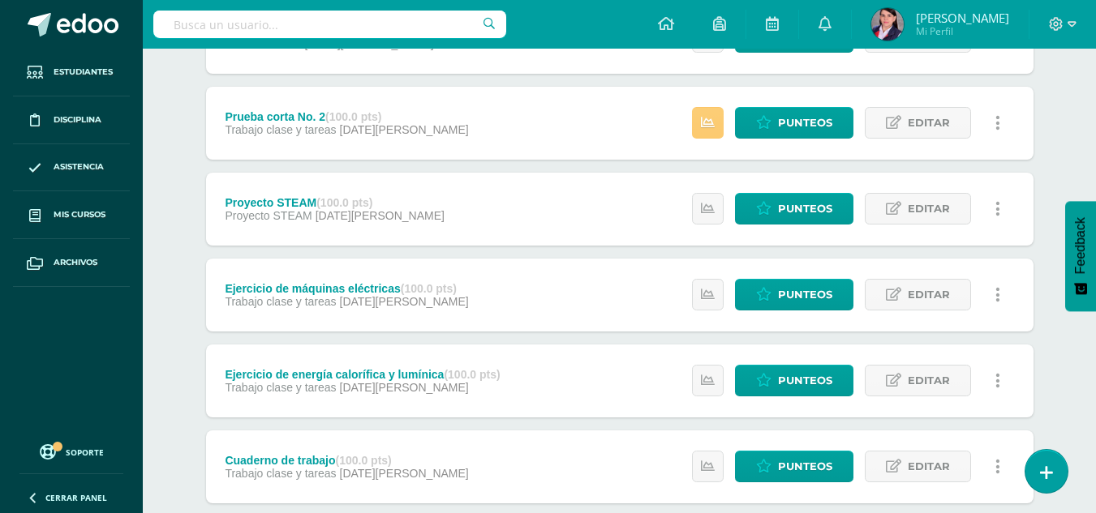
scroll to position [324, 0]
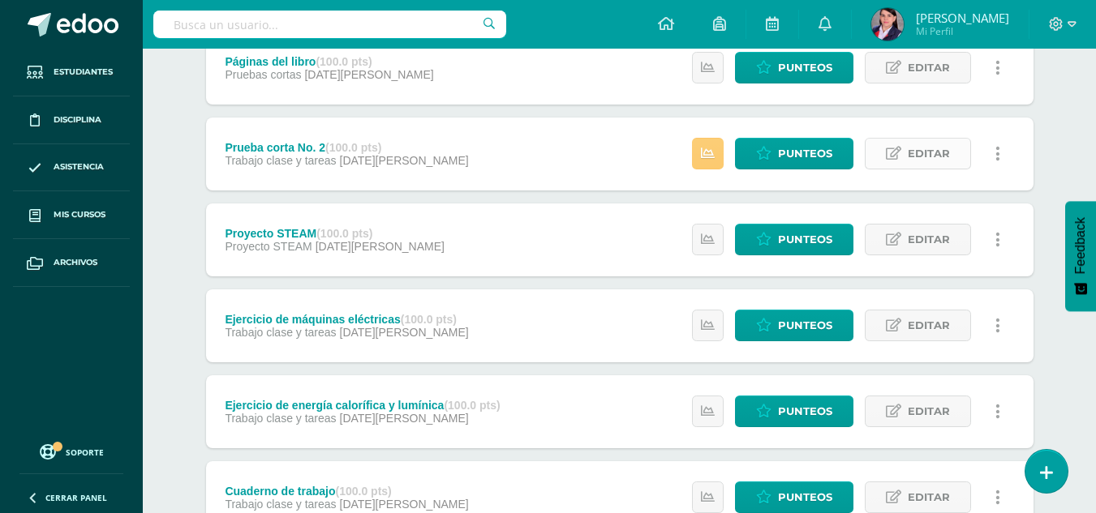
click at [920, 154] on span "Editar" at bounding box center [928, 154] width 42 height 30
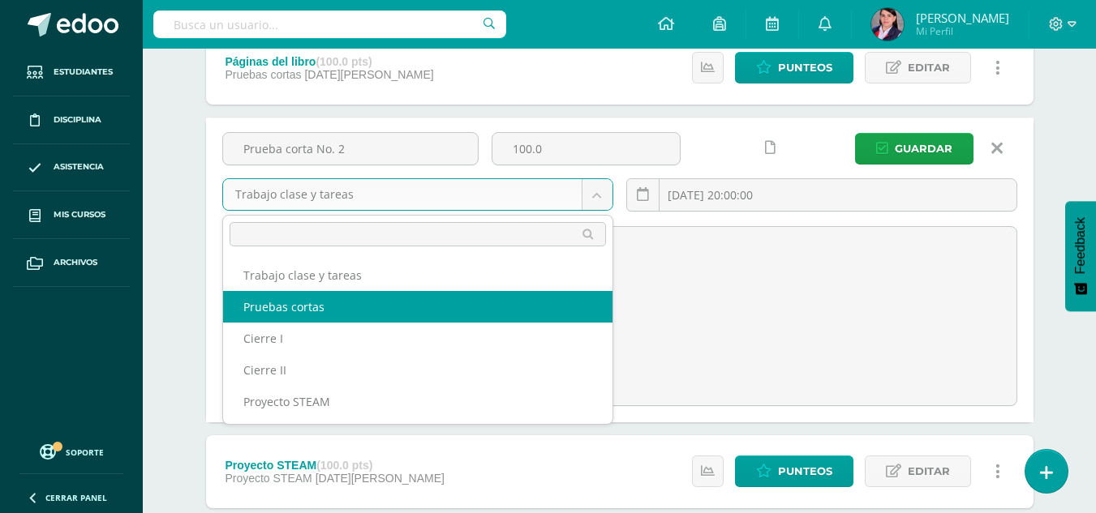
select select "227495"
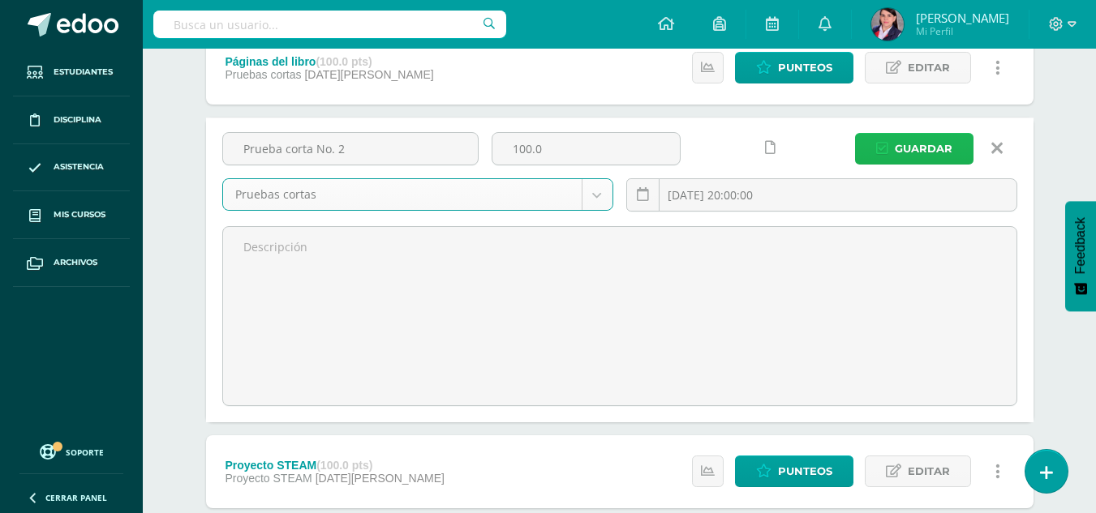
click at [920, 149] on span "Guardar" at bounding box center [923, 149] width 58 height 30
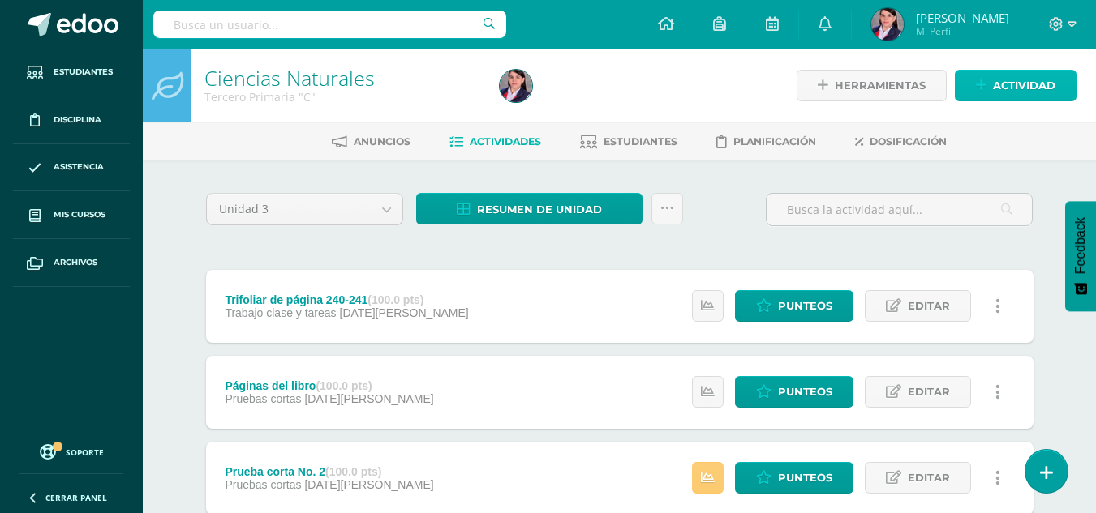
click at [987, 82] on link "Actividad" at bounding box center [1015, 86] width 122 height 32
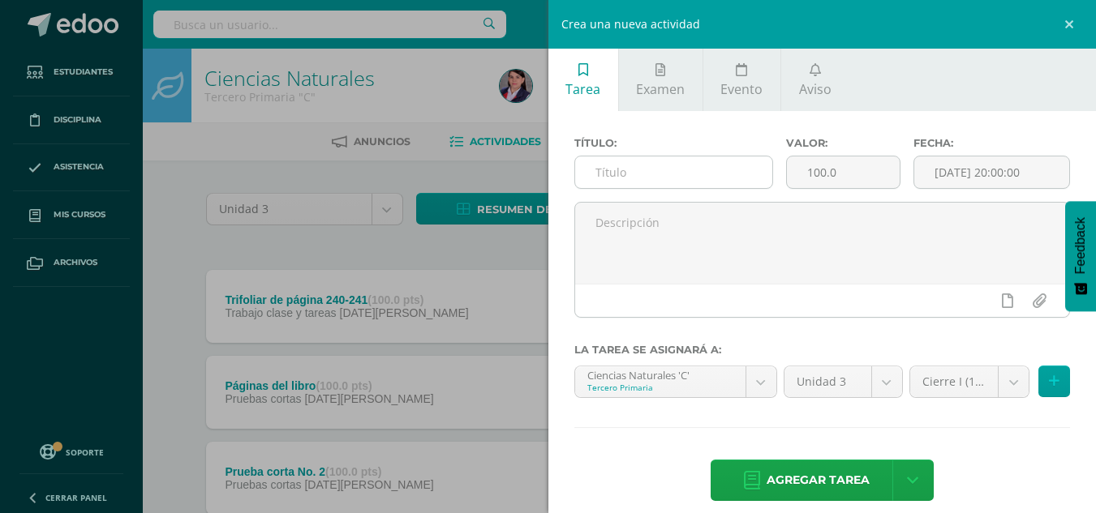
click at [609, 169] on input "text" at bounding box center [673, 173] width 197 height 32
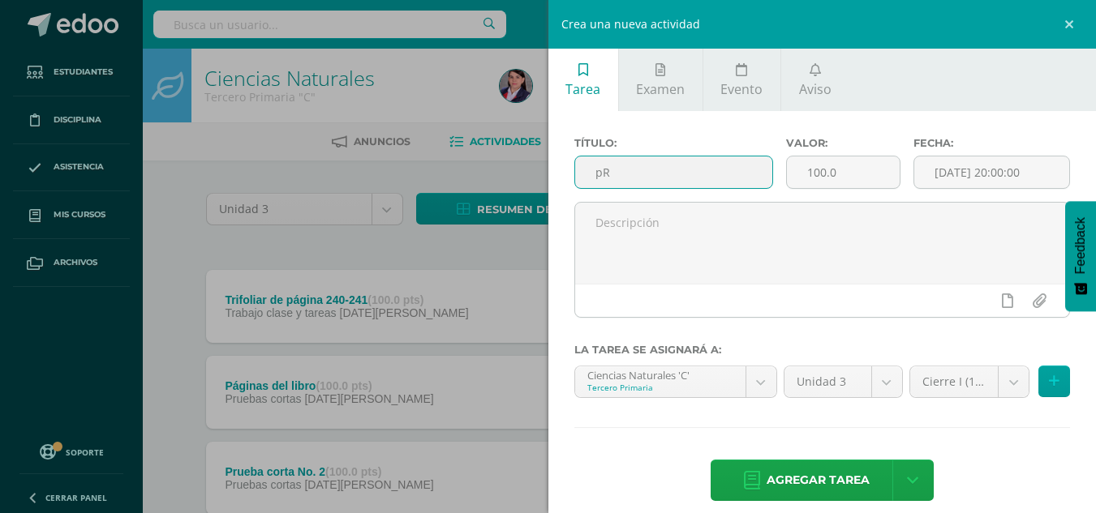
type input "p"
type input "Prueba bimestral/Cierre II"
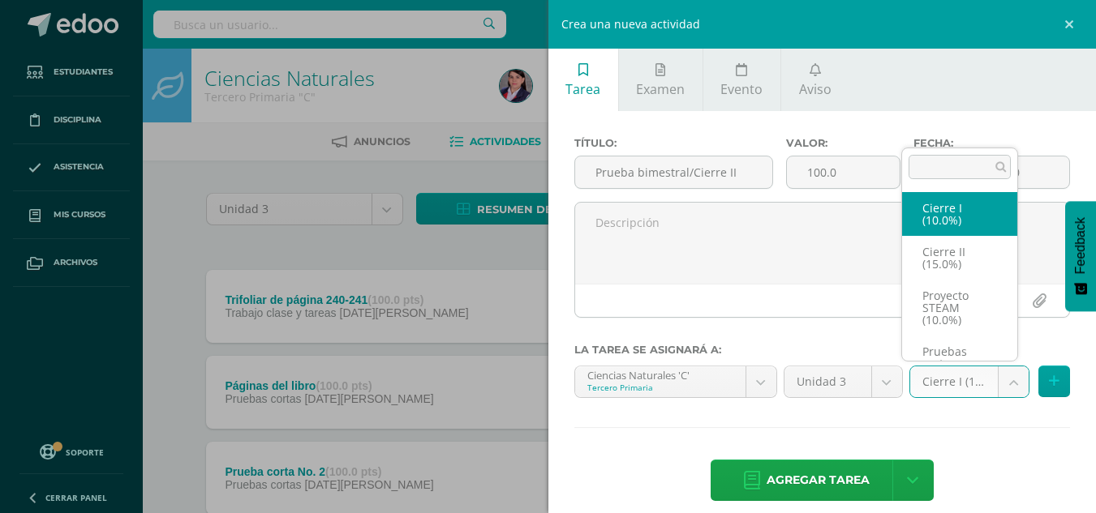
scroll to position [31, 0]
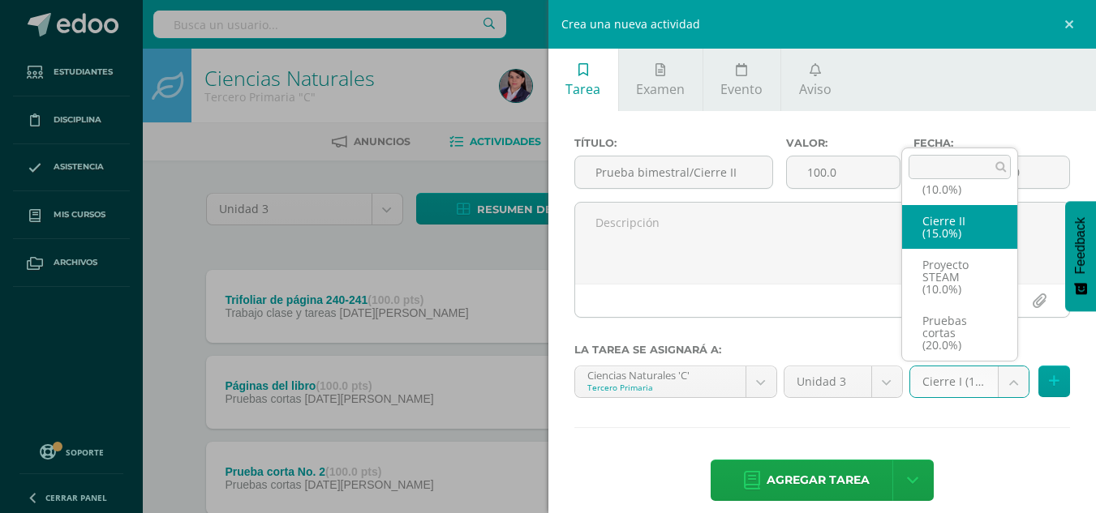
select select "227497"
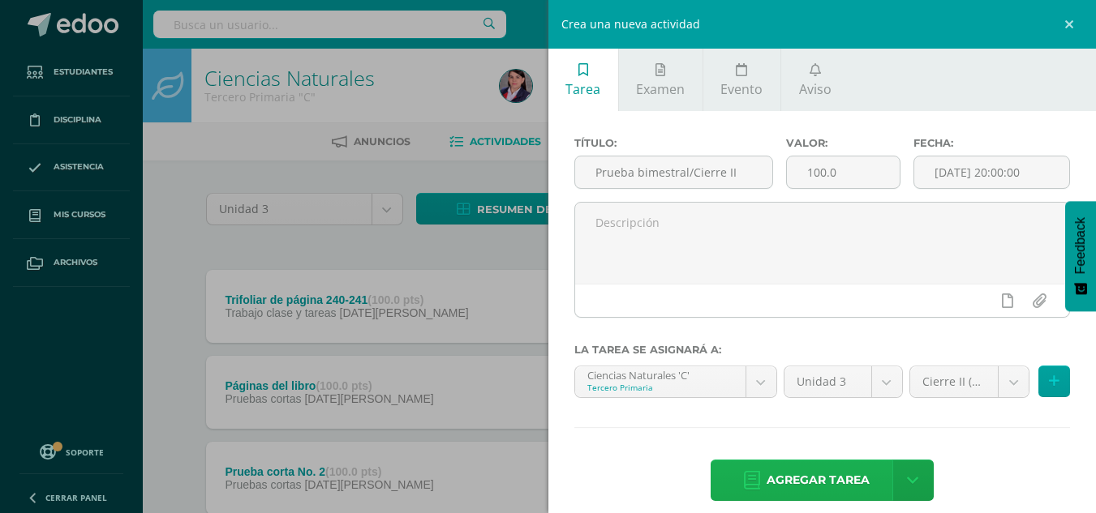
click at [783, 475] on span "Agregar tarea" at bounding box center [817, 481] width 103 height 40
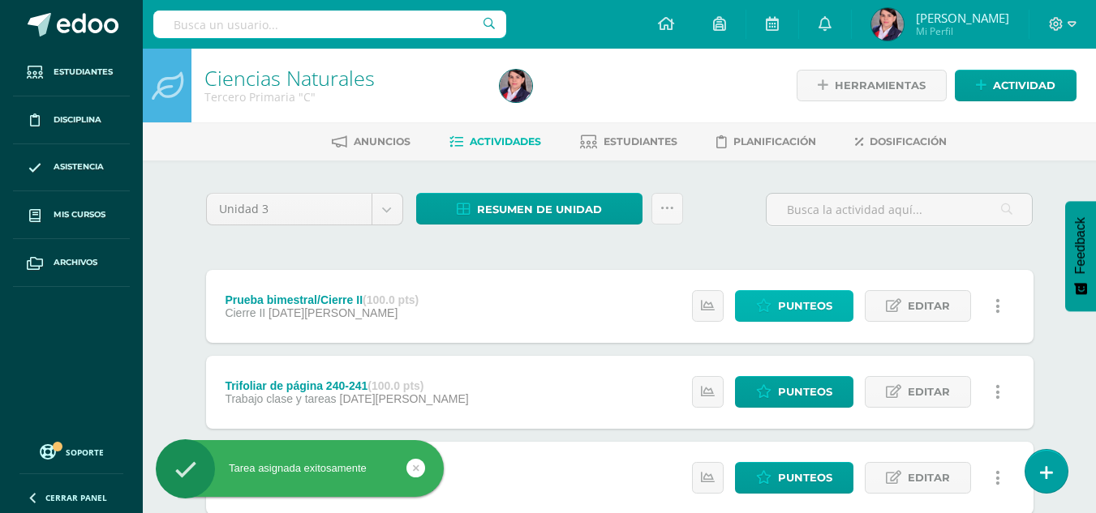
click at [789, 305] on span "Punteos" at bounding box center [805, 306] width 54 height 30
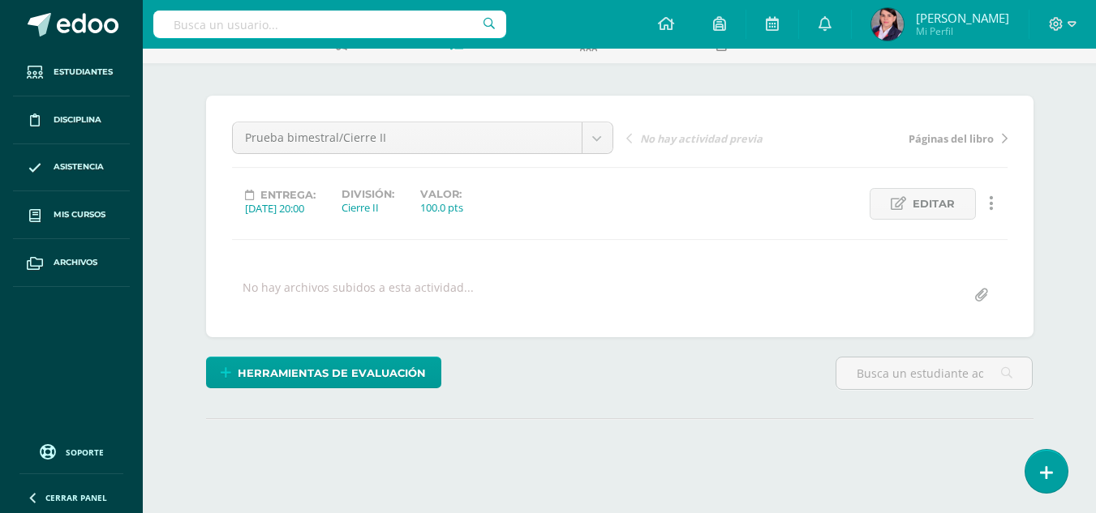
scroll to position [162, 0]
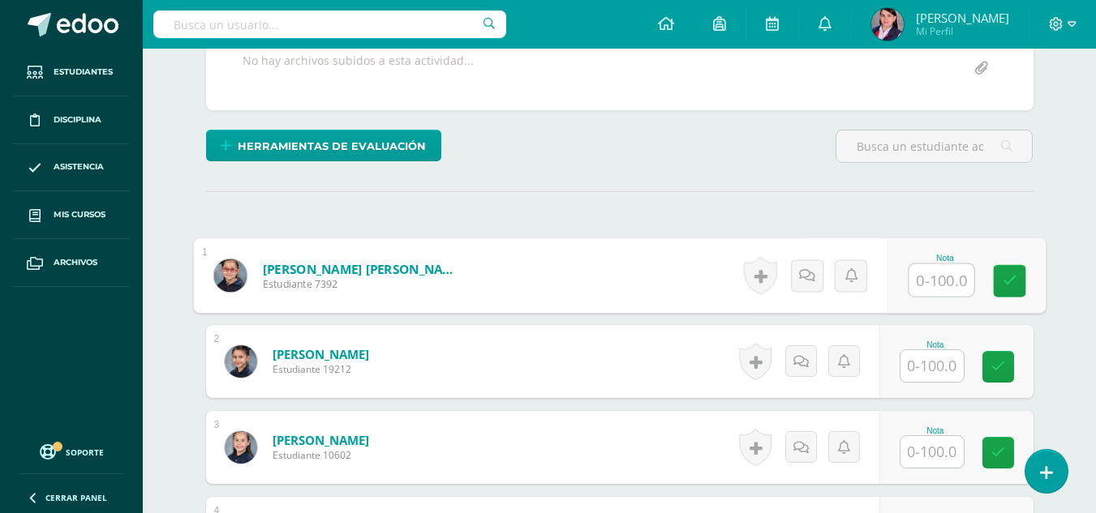
click at [954, 279] on input "text" at bounding box center [940, 280] width 65 height 32
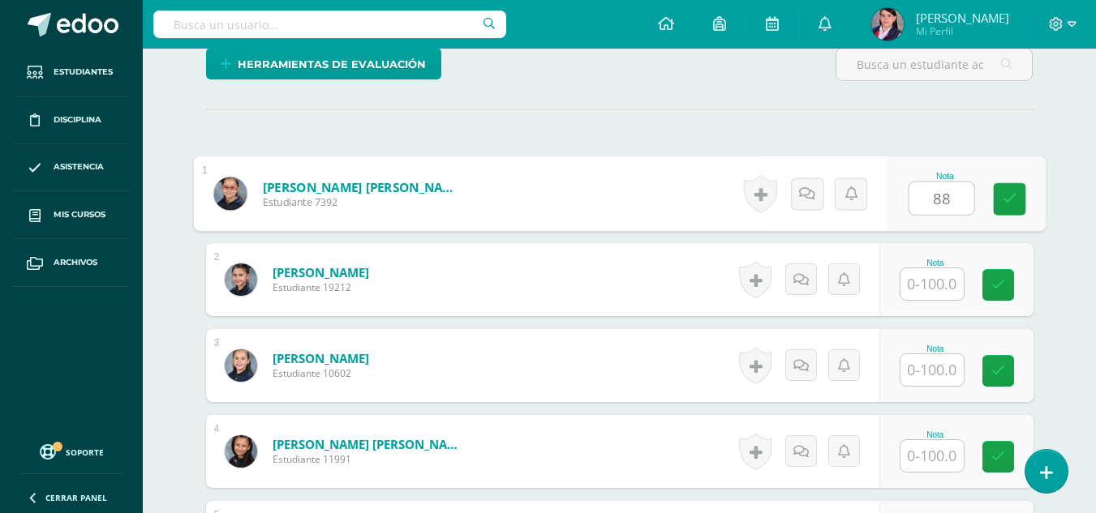
type input "88"
click at [955, 278] on input "text" at bounding box center [931, 284] width 63 height 32
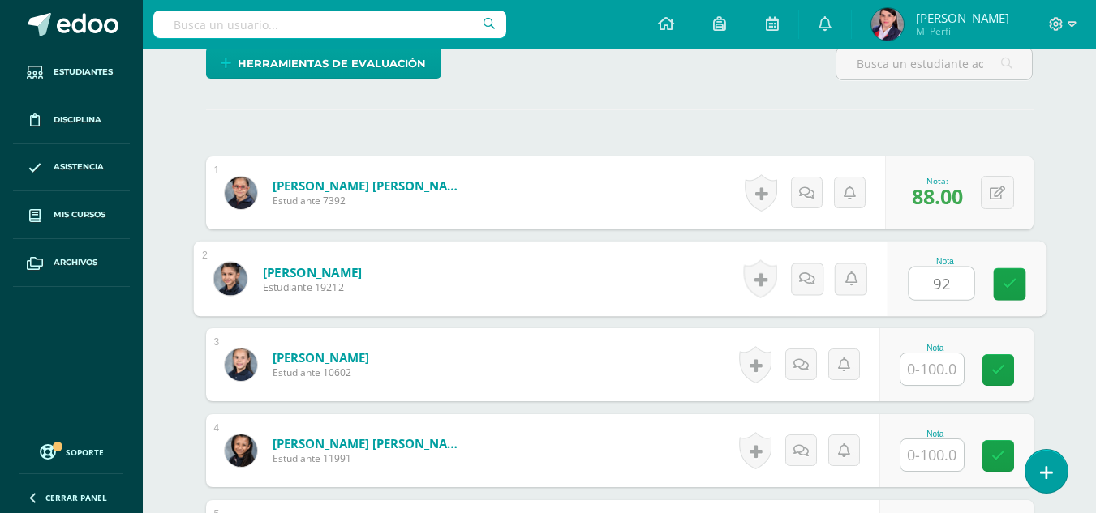
scroll to position [488, 0]
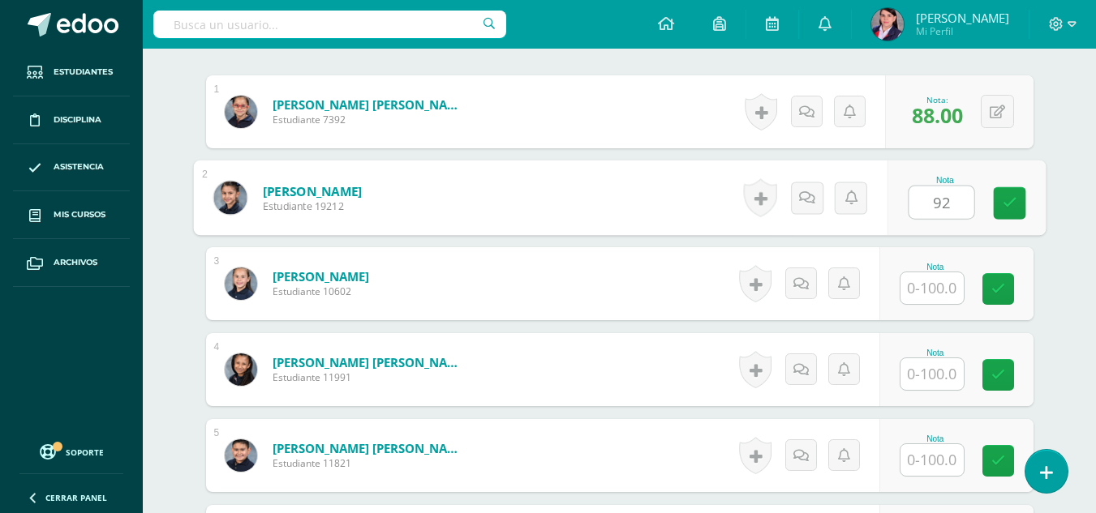
type input "92"
click at [955, 278] on input "text" at bounding box center [931, 288] width 63 height 32
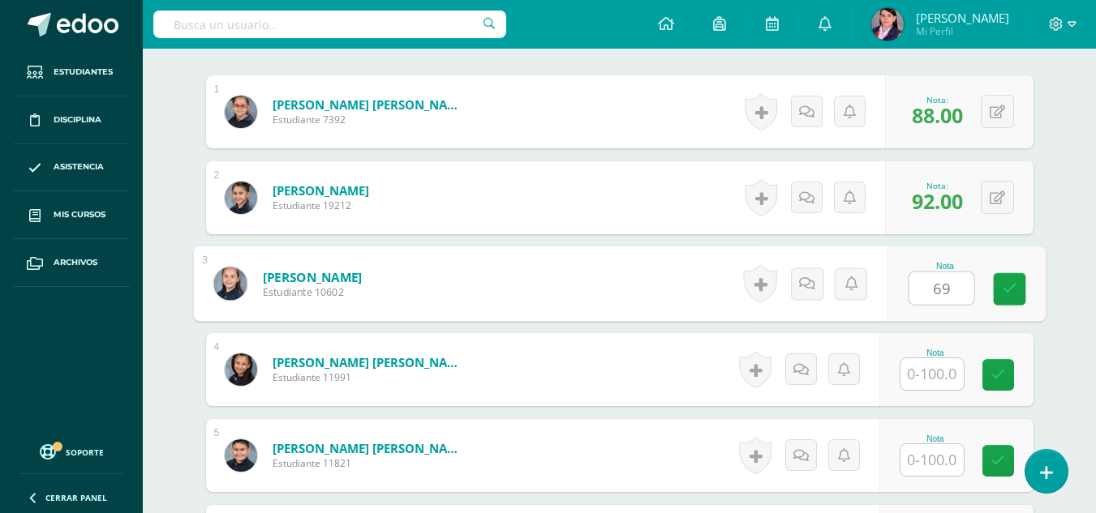
type input "69"
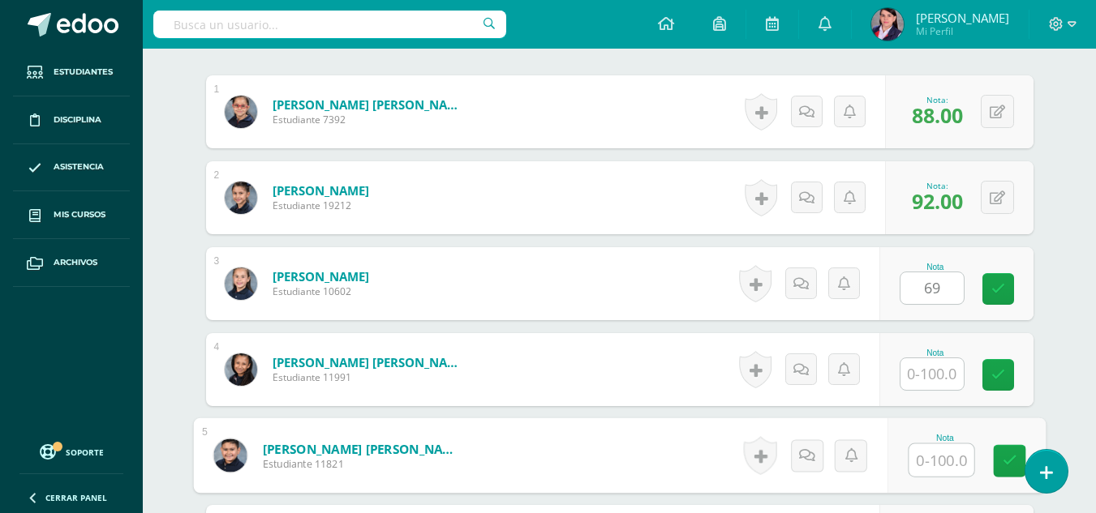
click at [933, 465] on input "text" at bounding box center [940, 460] width 65 height 32
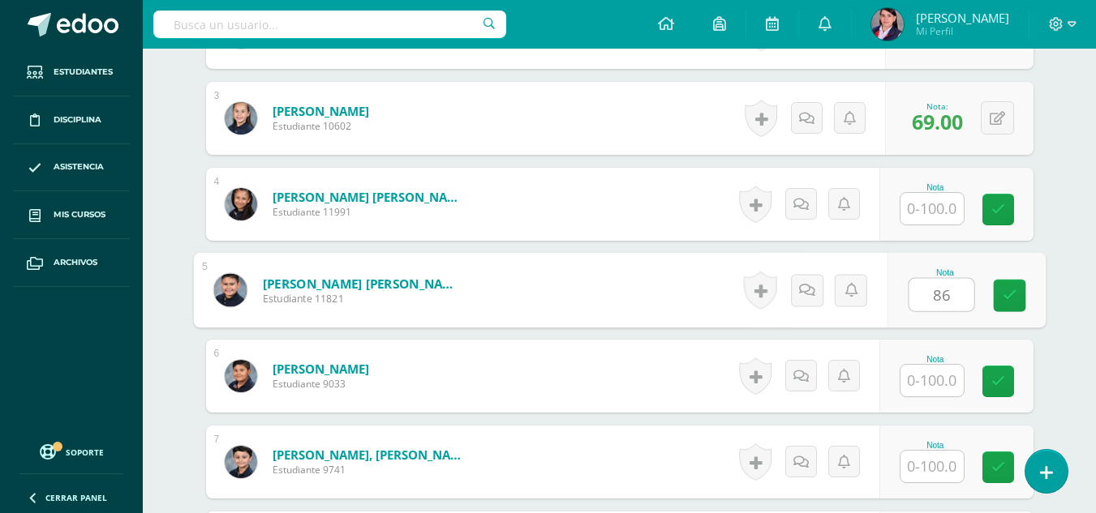
scroll to position [731, 0]
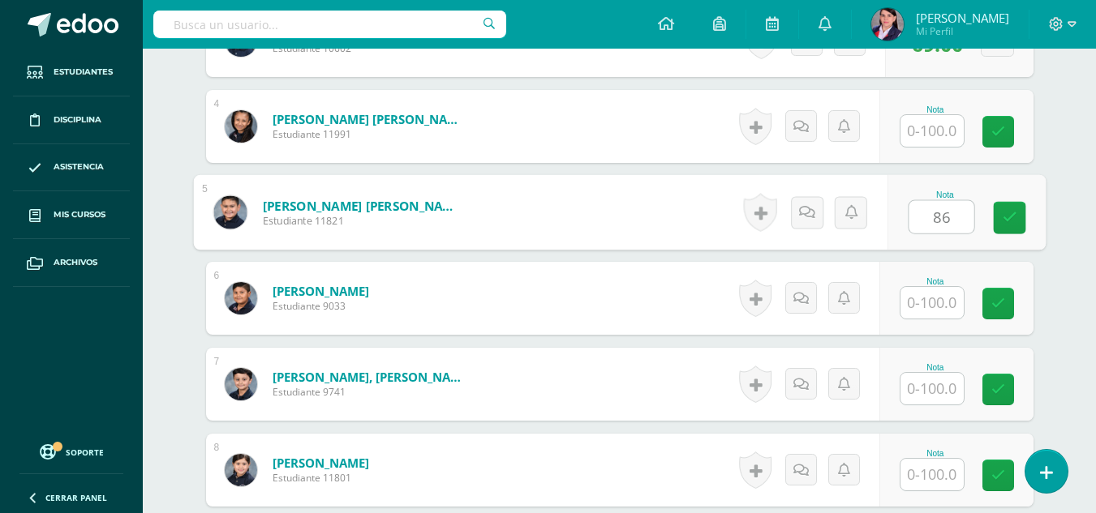
type input "86"
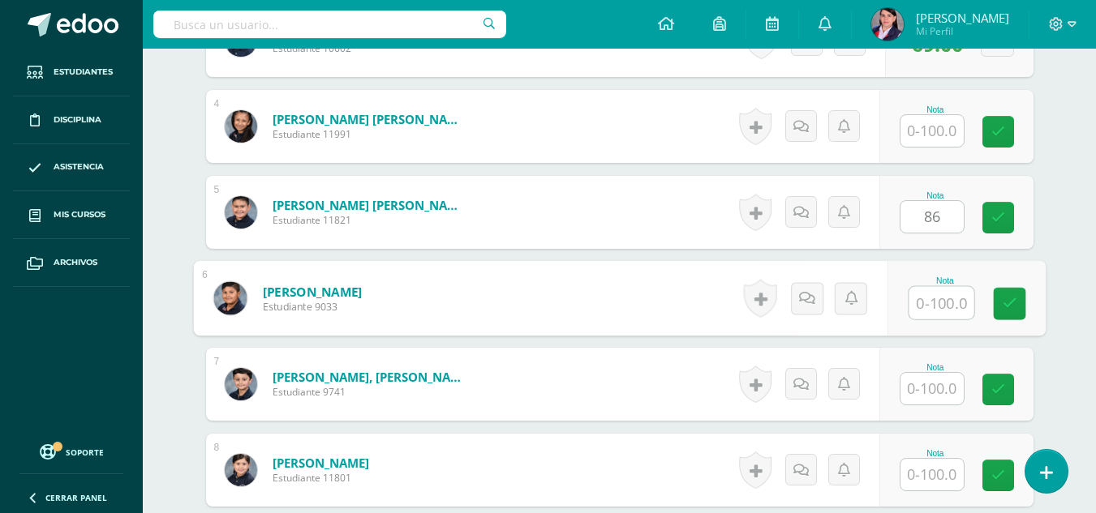
click at [937, 302] on input "text" at bounding box center [940, 303] width 65 height 32
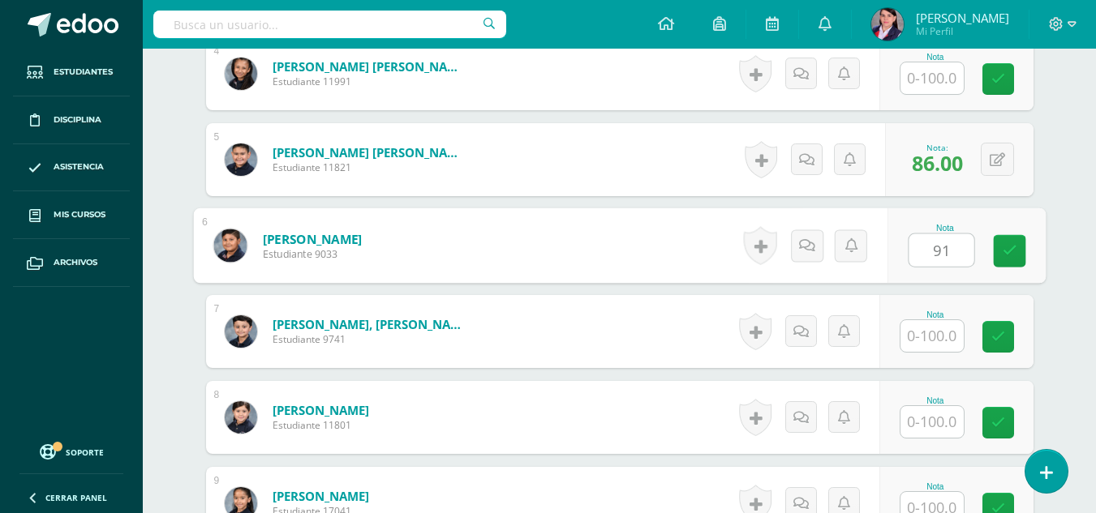
scroll to position [813, 0]
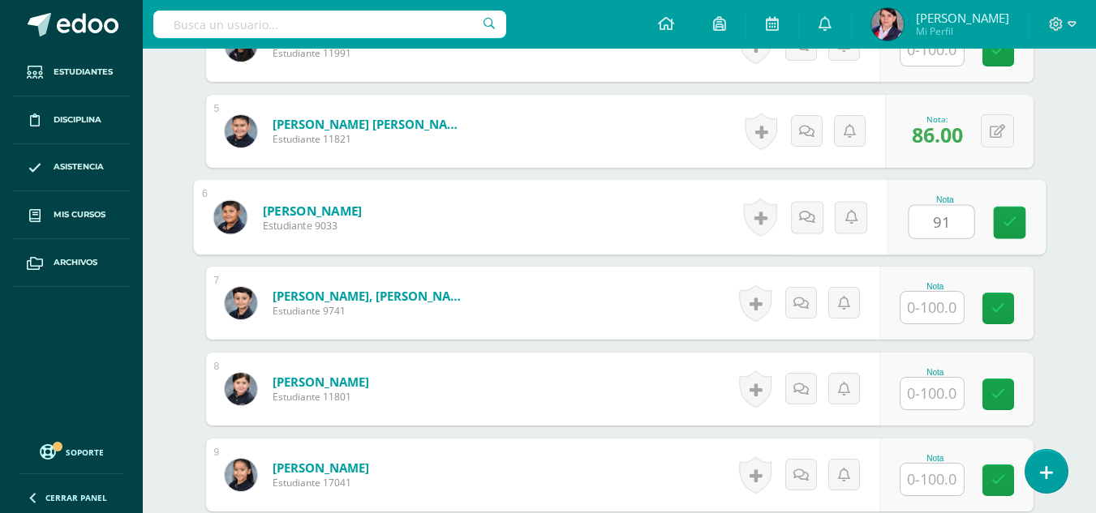
type input "91"
click at [937, 302] on input "text" at bounding box center [931, 308] width 63 height 32
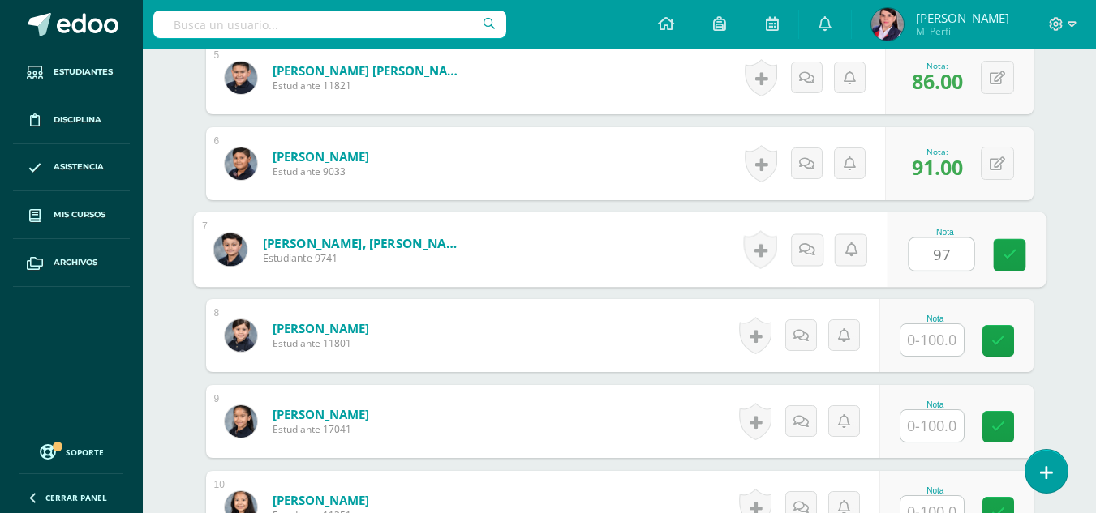
scroll to position [894, 0]
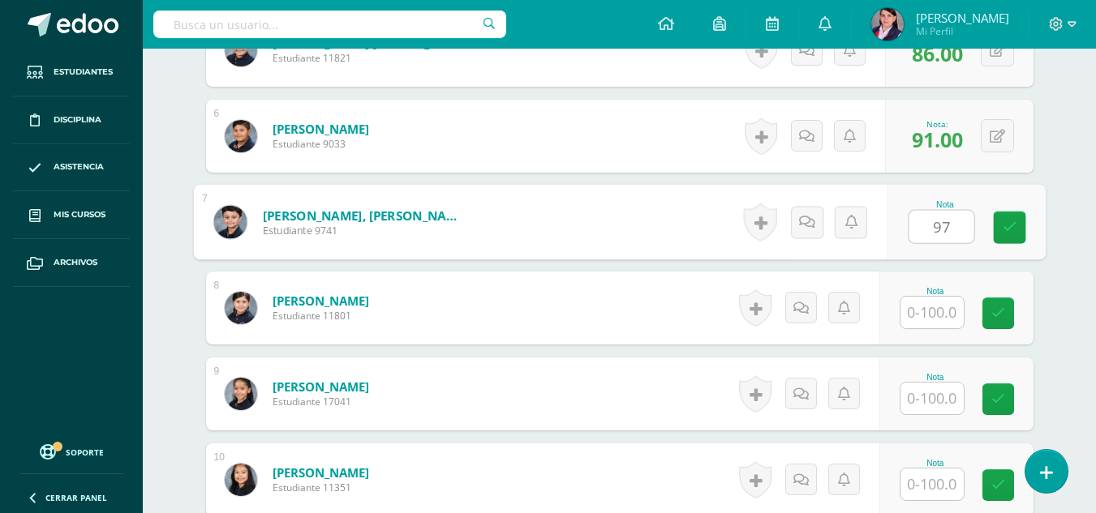
type input "97"
click at [936, 307] on input "text" at bounding box center [931, 313] width 63 height 32
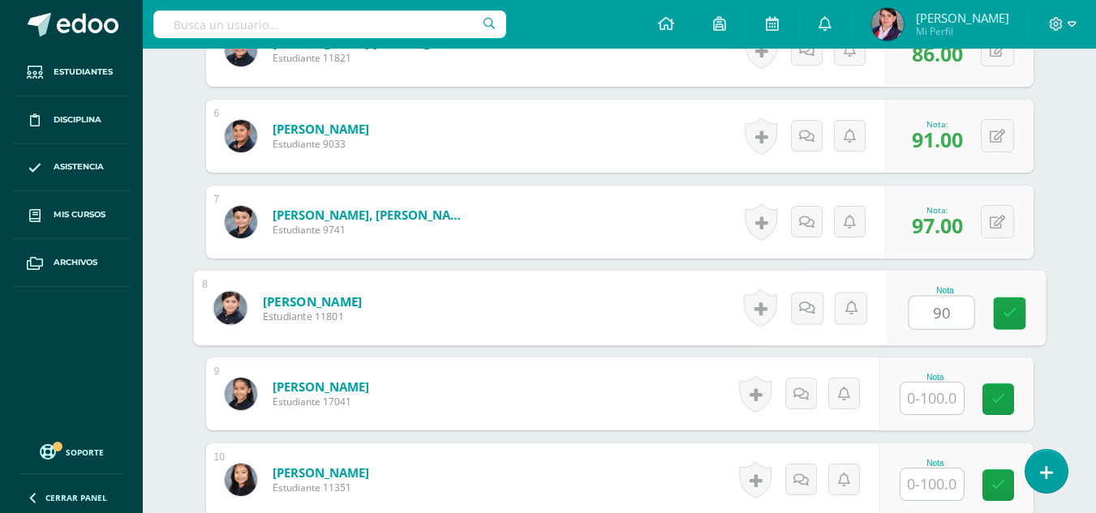
type input "90"
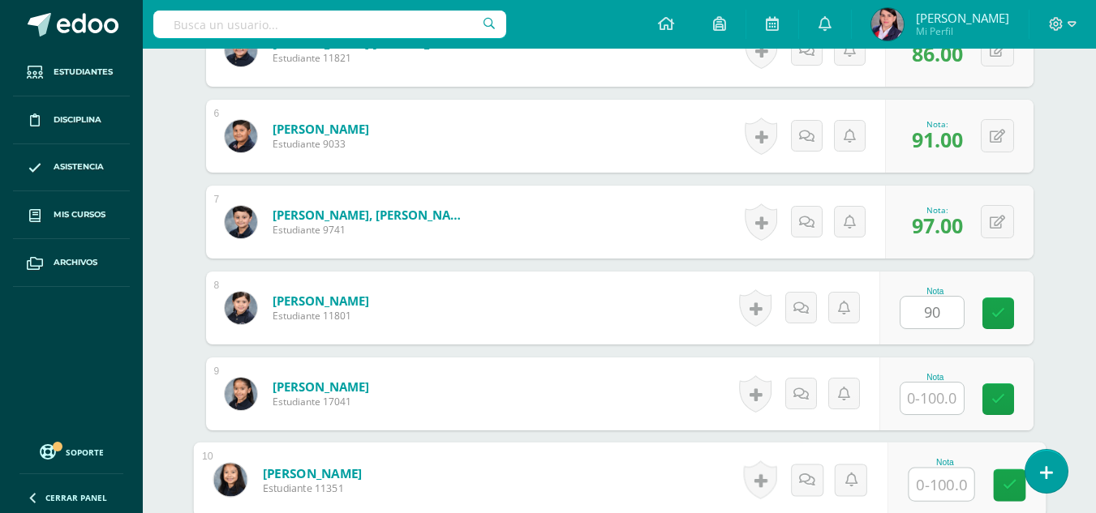
click at [941, 480] on input "text" at bounding box center [940, 485] width 65 height 32
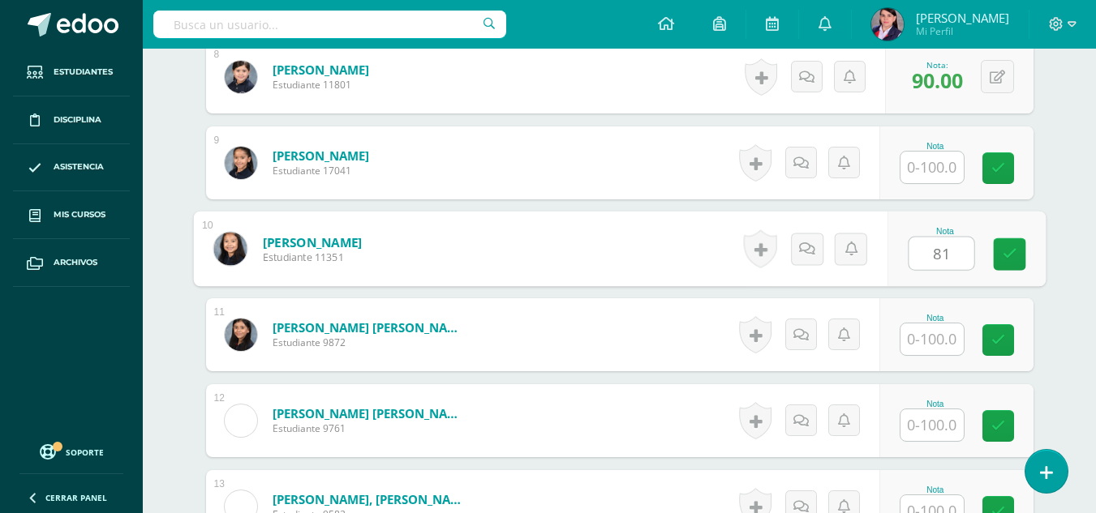
scroll to position [1137, 0]
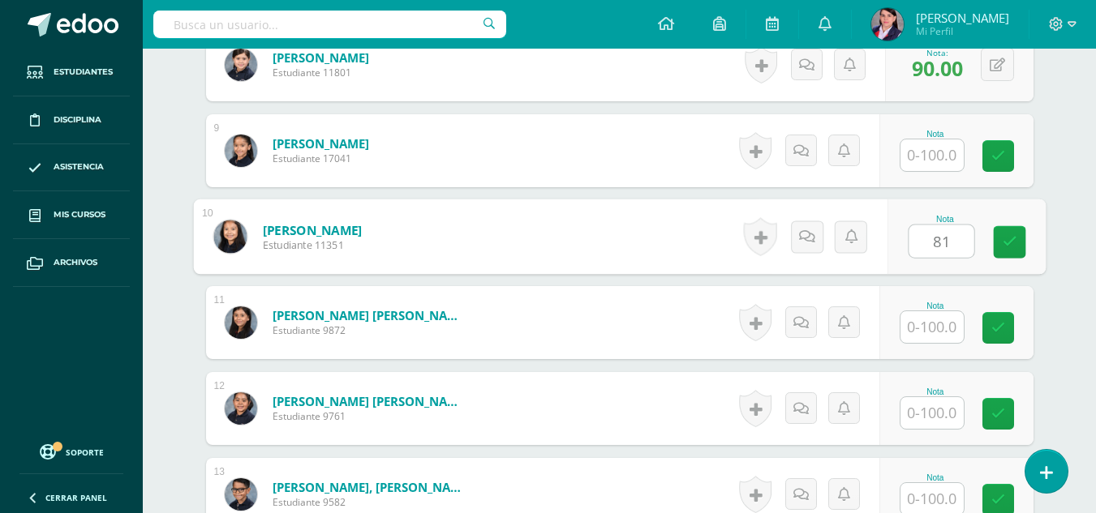
type input "81"
click at [926, 328] on input "text" at bounding box center [931, 327] width 63 height 32
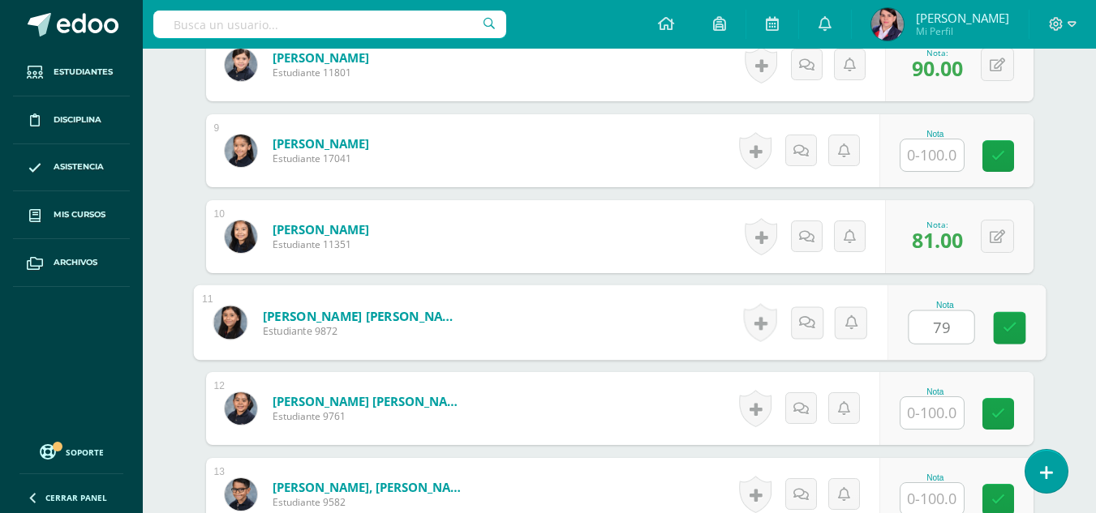
type input "79"
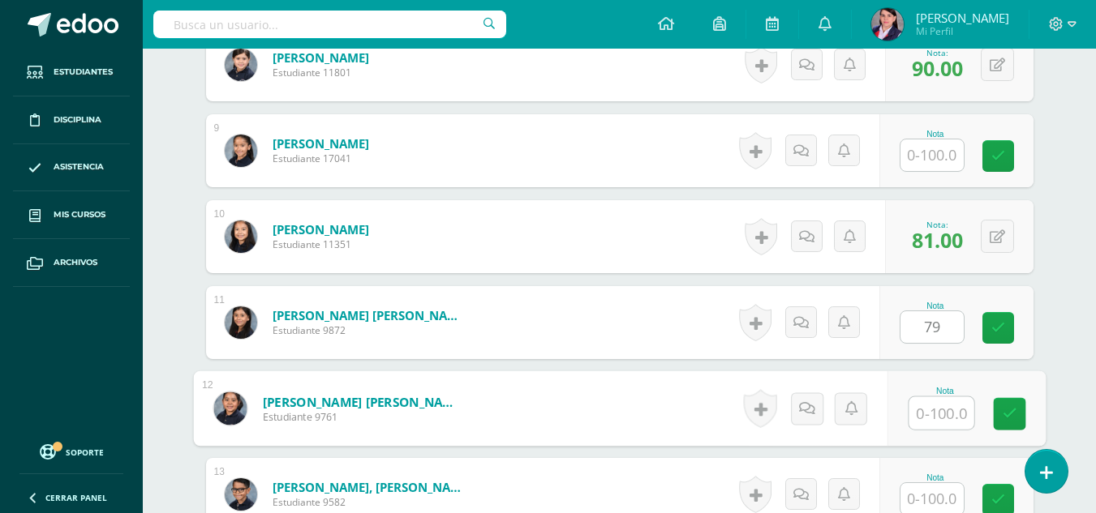
click at [933, 414] on input "text" at bounding box center [940, 413] width 65 height 32
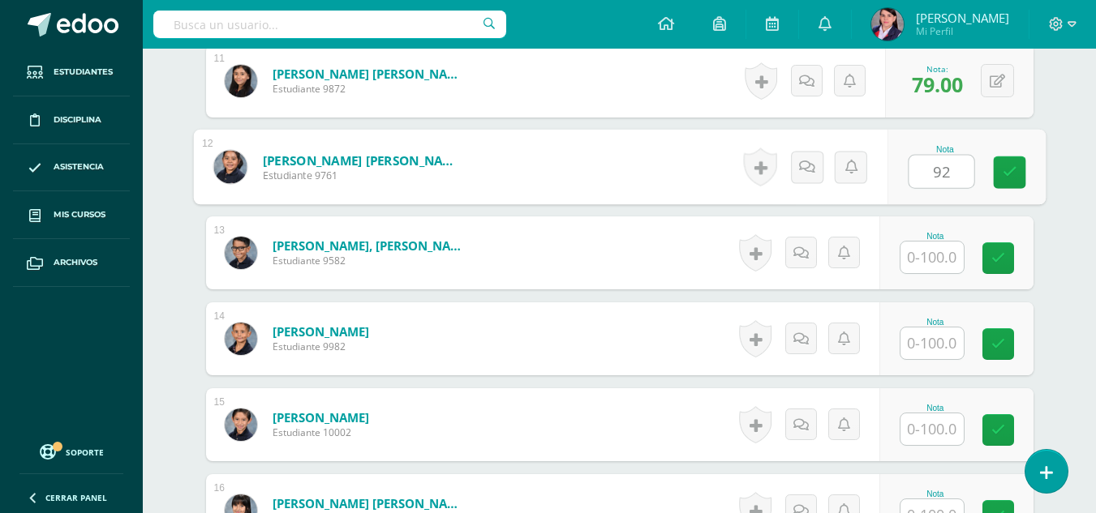
scroll to position [1380, 0]
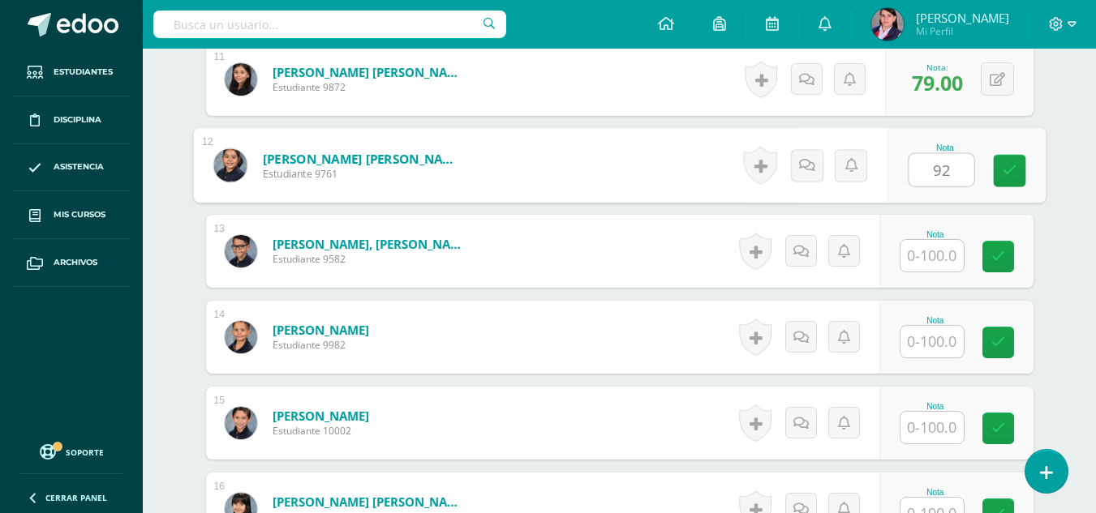
type input "92"
click at [944, 254] on input "text" at bounding box center [931, 256] width 63 height 32
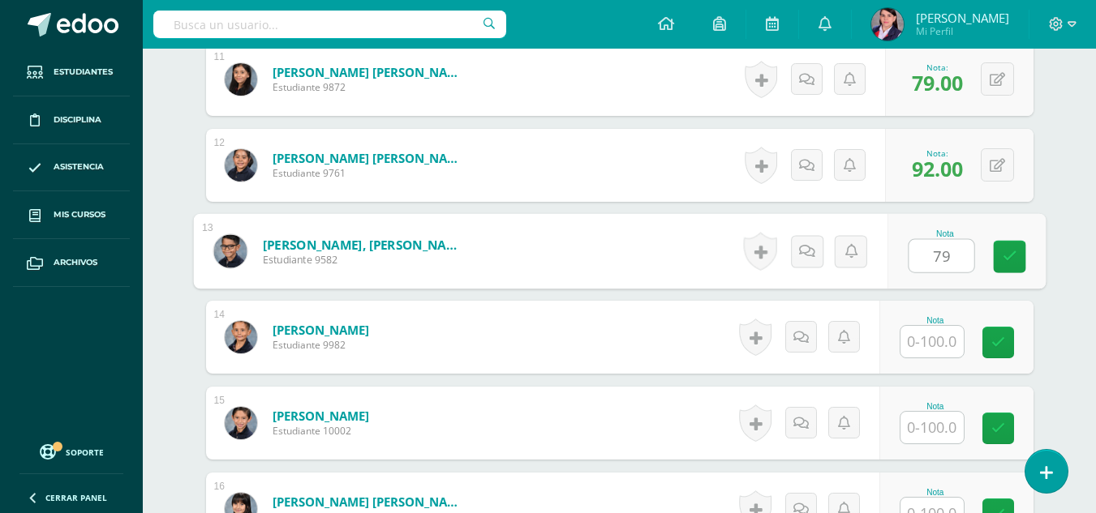
type input "79"
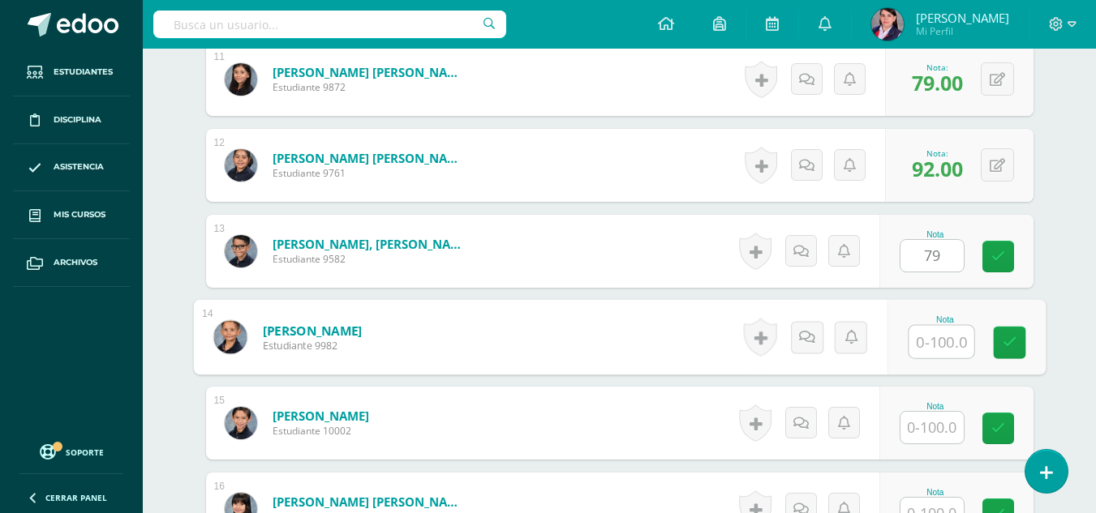
click at [924, 341] on input "text" at bounding box center [940, 342] width 65 height 32
type input "66"
click at [934, 428] on input "text" at bounding box center [931, 428] width 63 height 32
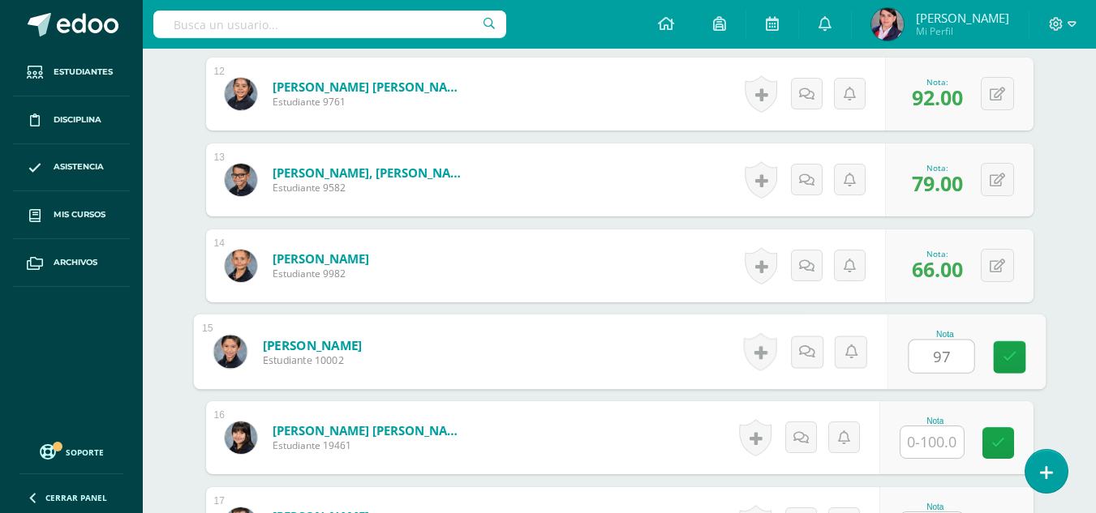
scroll to position [1542, 0]
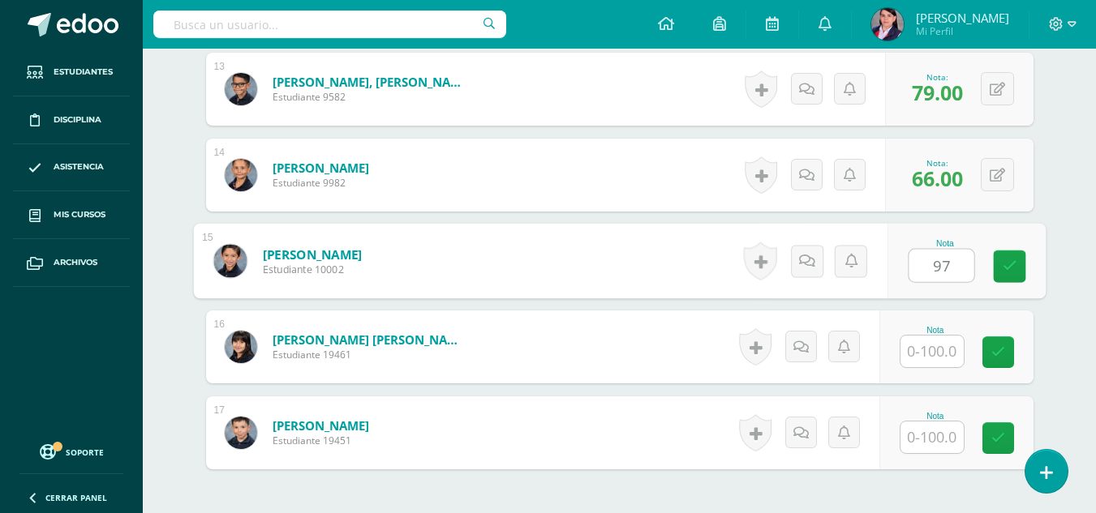
type input "97"
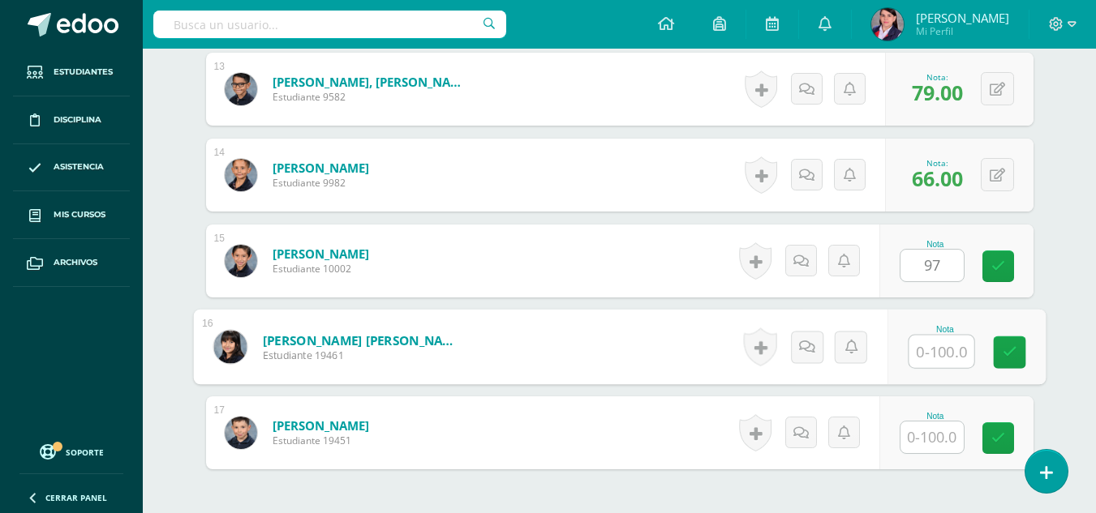
click at [928, 347] on input "text" at bounding box center [940, 352] width 65 height 32
type input "84"
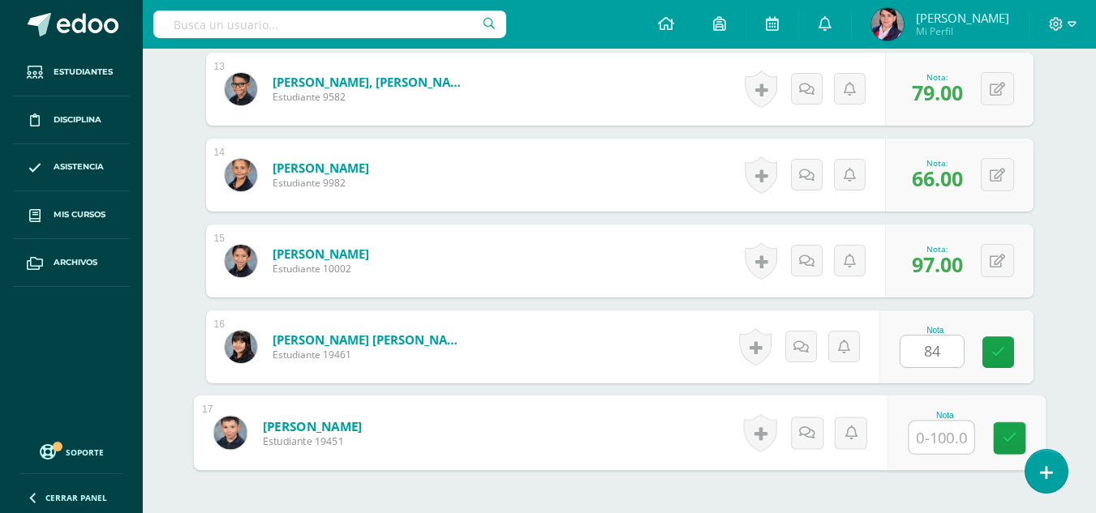
click at [938, 437] on input "text" at bounding box center [940, 438] width 65 height 32
type input "77"
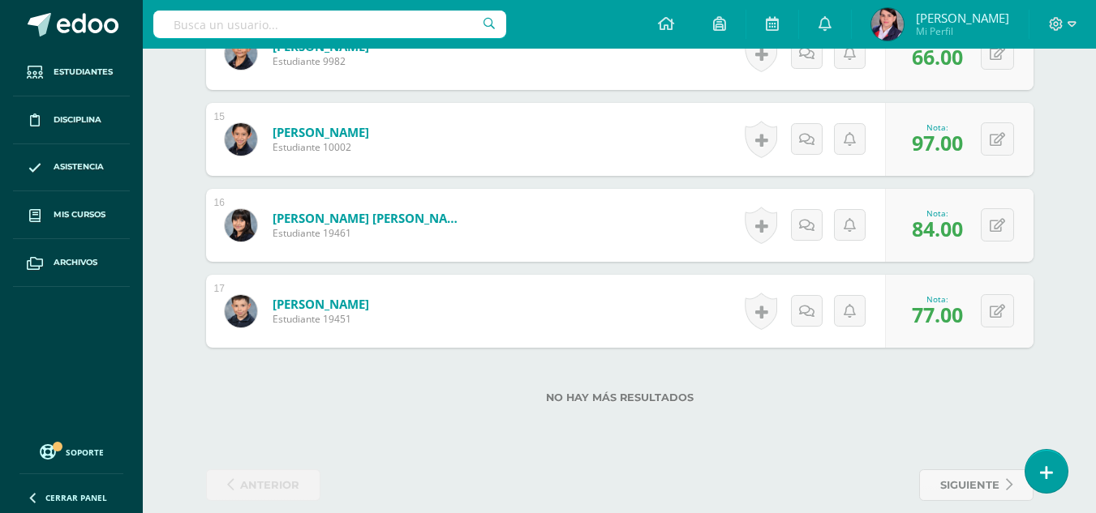
scroll to position [1684, 0]
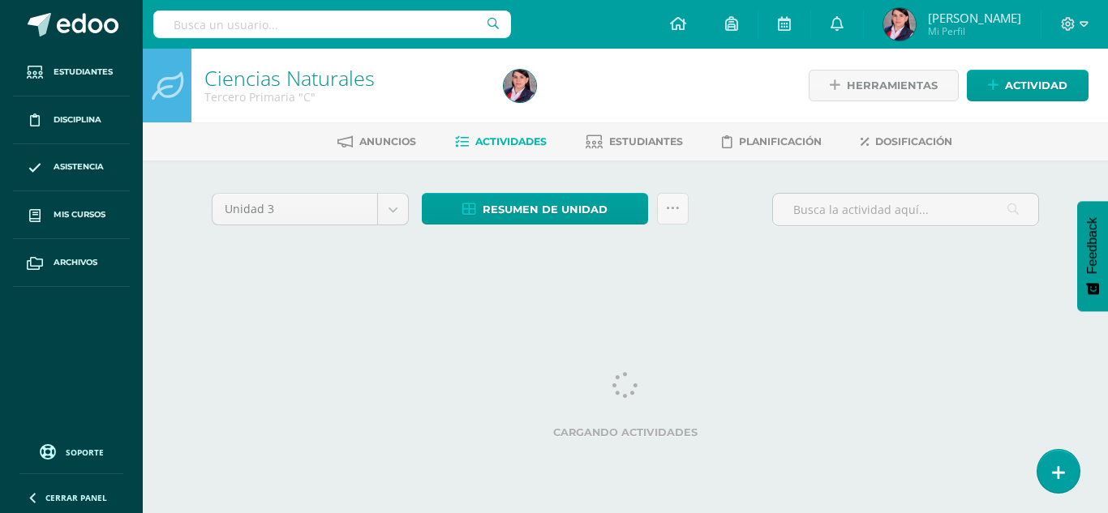
click at [486, 139] on span "Actividades" at bounding box center [510, 141] width 71 height 12
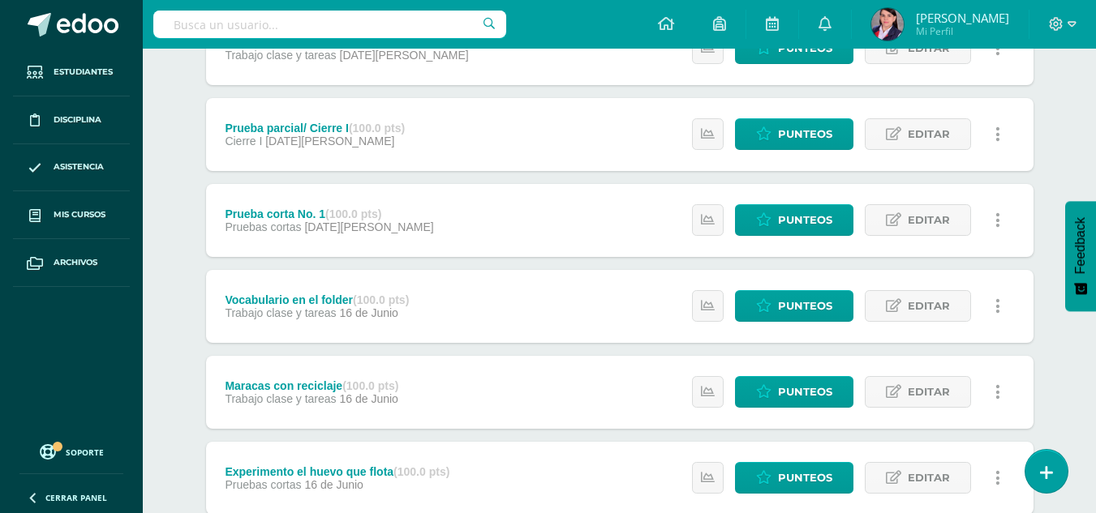
scroll to position [973, 0]
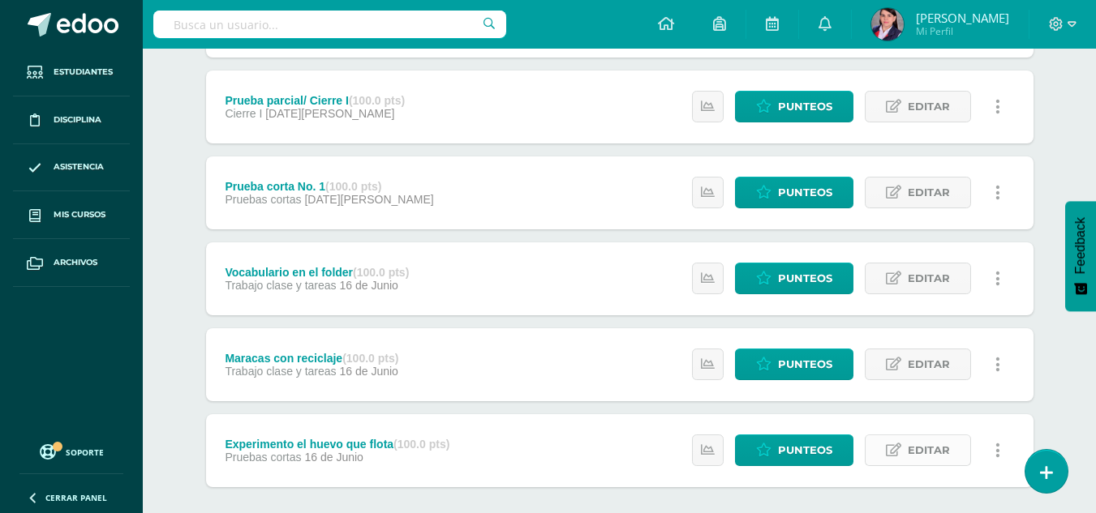
click at [924, 452] on span "Editar" at bounding box center [928, 450] width 42 height 30
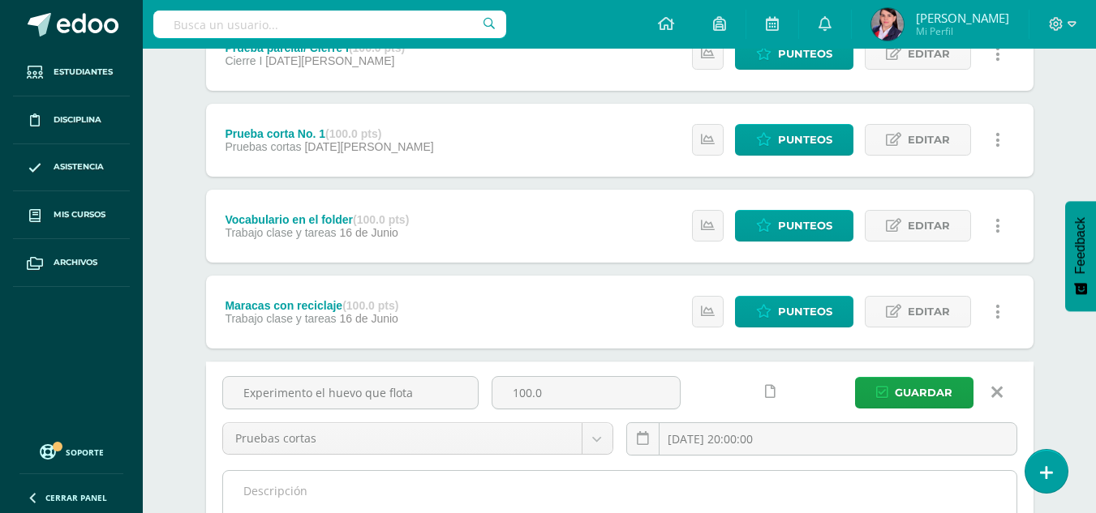
scroll to position [1054, 0]
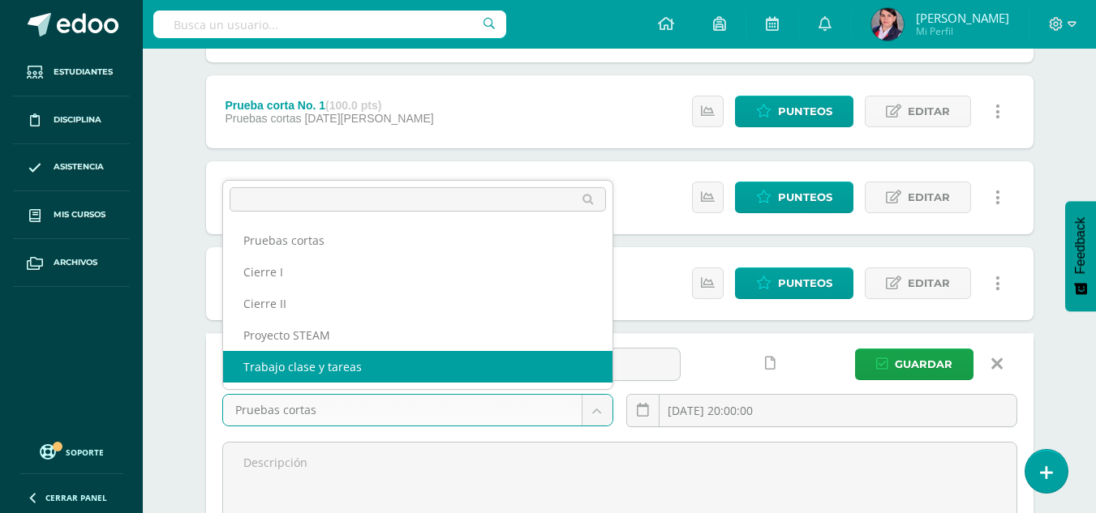
select select "227494"
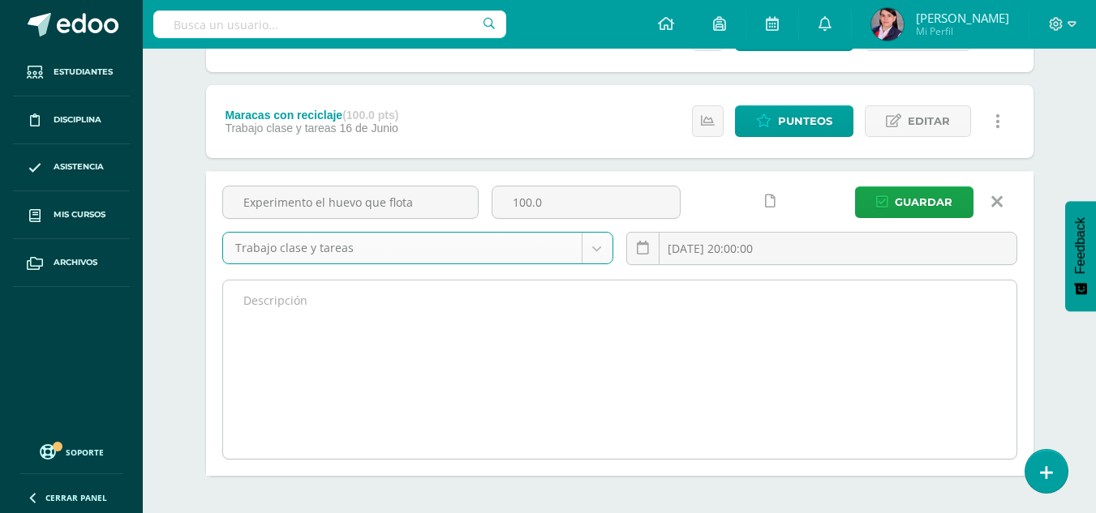
scroll to position [1287, 0]
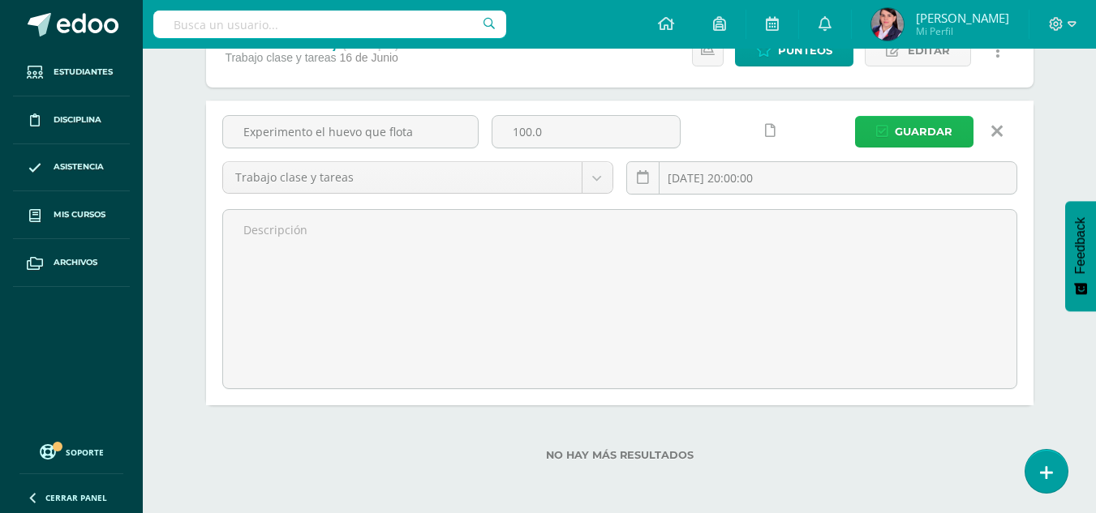
click at [916, 126] on span "Guardar" at bounding box center [923, 132] width 58 height 30
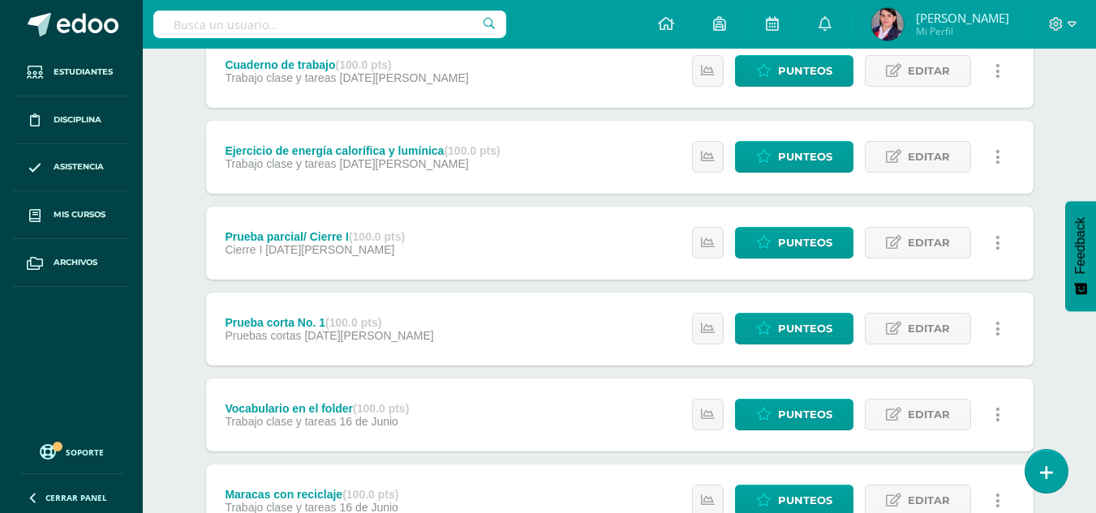
scroll to position [730, 0]
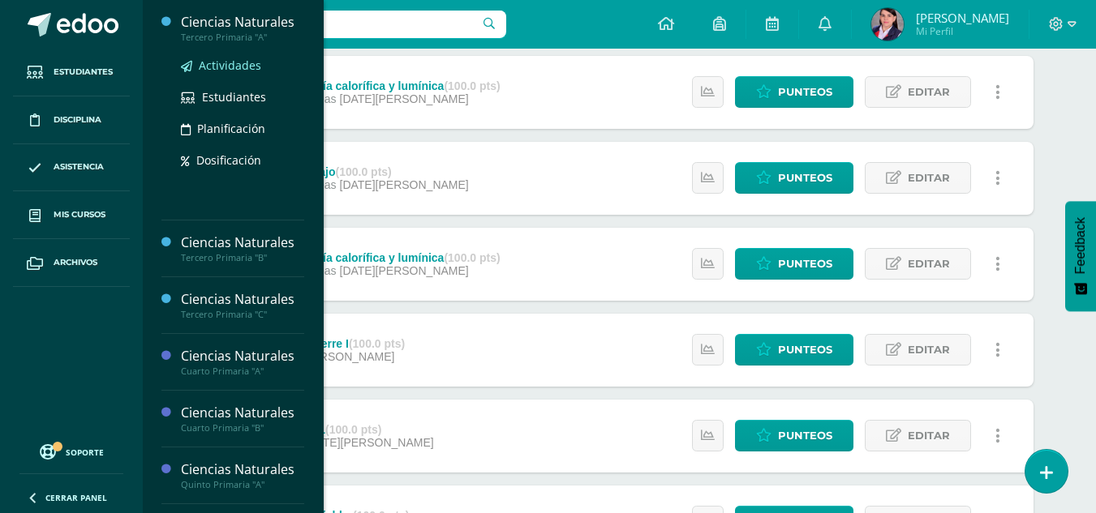
click at [208, 66] on span "Actividades" at bounding box center [230, 65] width 62 height 15
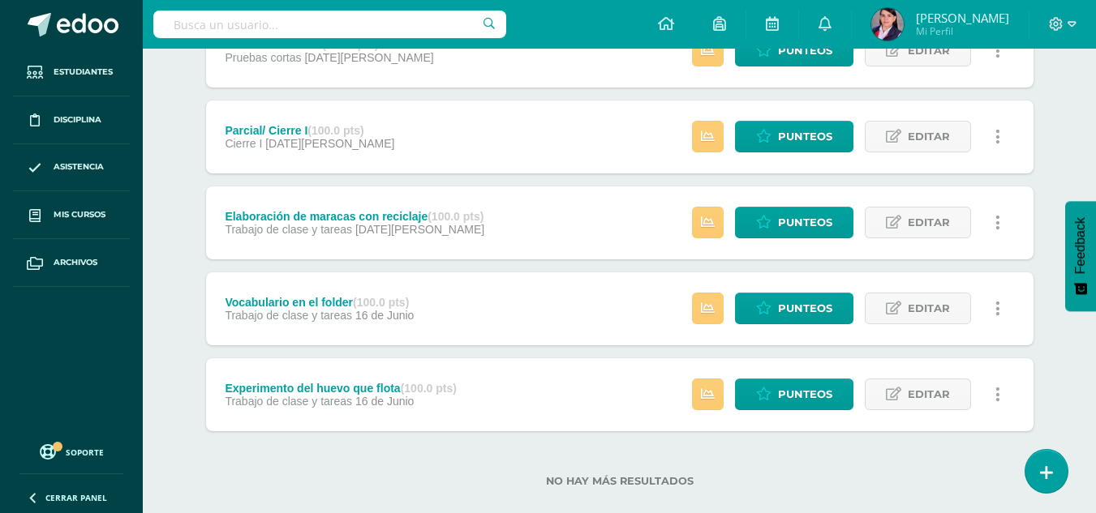
scroll to position [969, 0]
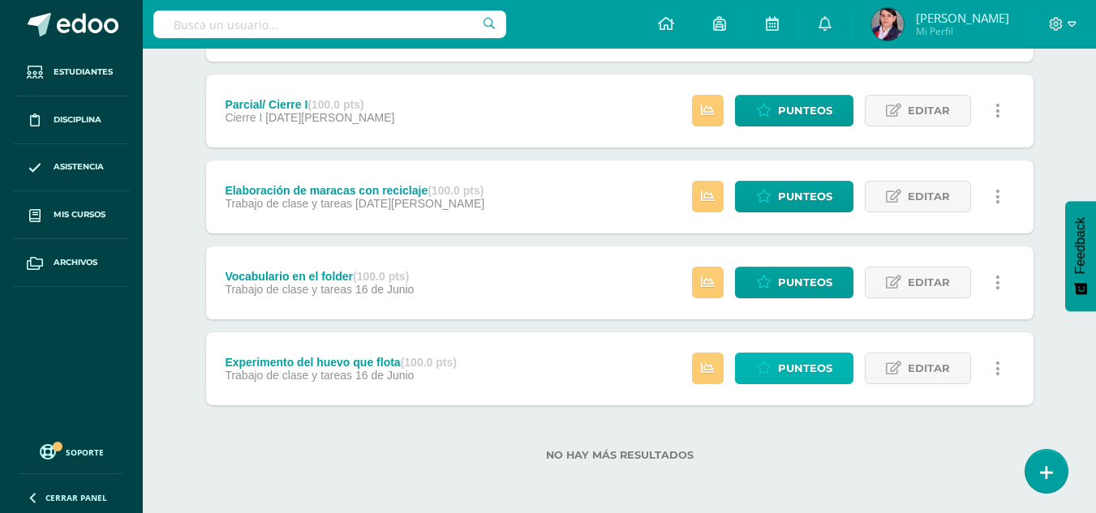
click at [751, 366] on link "Punteos" at bounding box center [794, 369] width 118 height 32
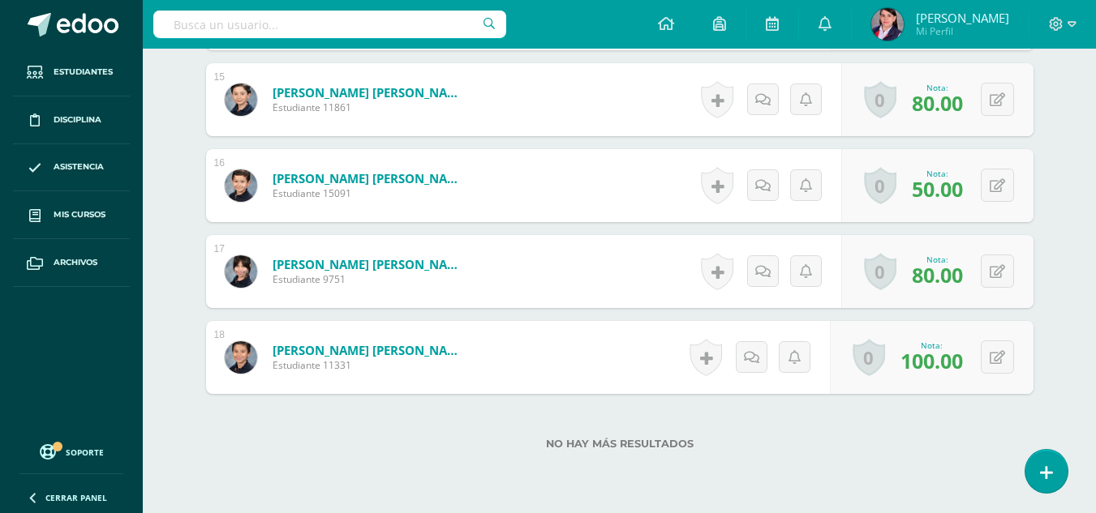
scroll to position [1770, 0]
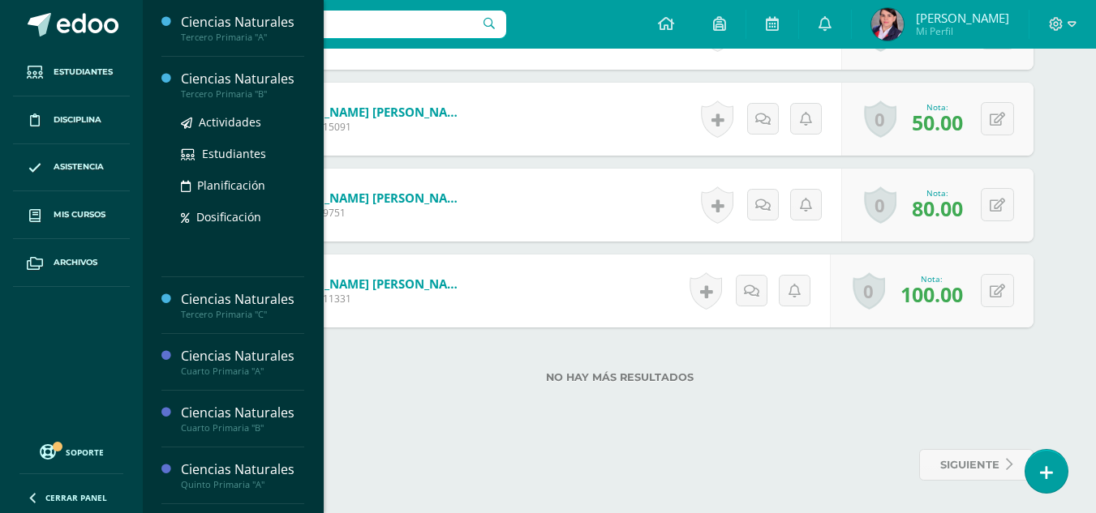
click at [214, 91] on div "Tercero Primaria "B"" at bounding box center [242, 93] width 123 height 11
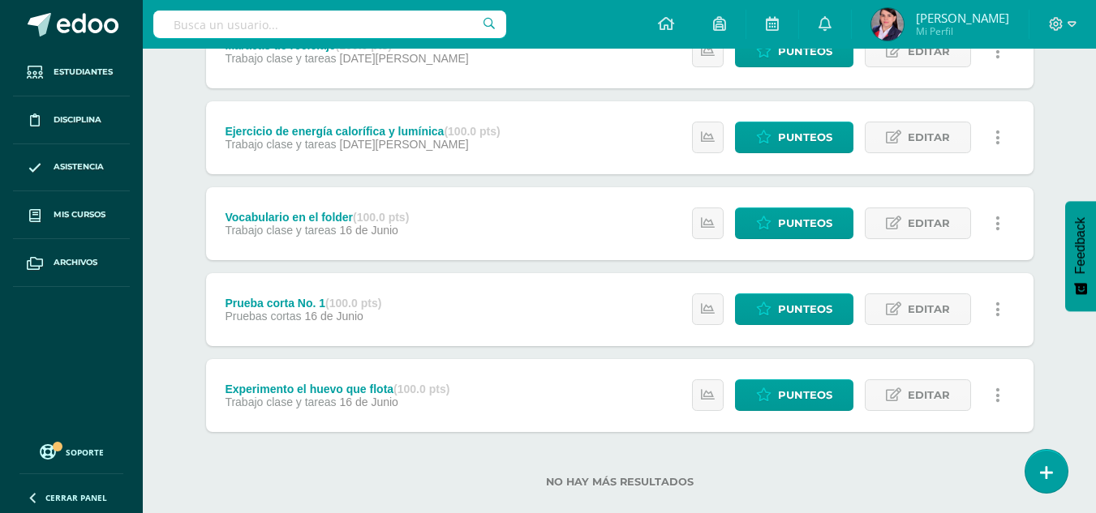
scroll to position [969, 0]
